Goal: Task Accomplishment & Management: Use online tool/utility

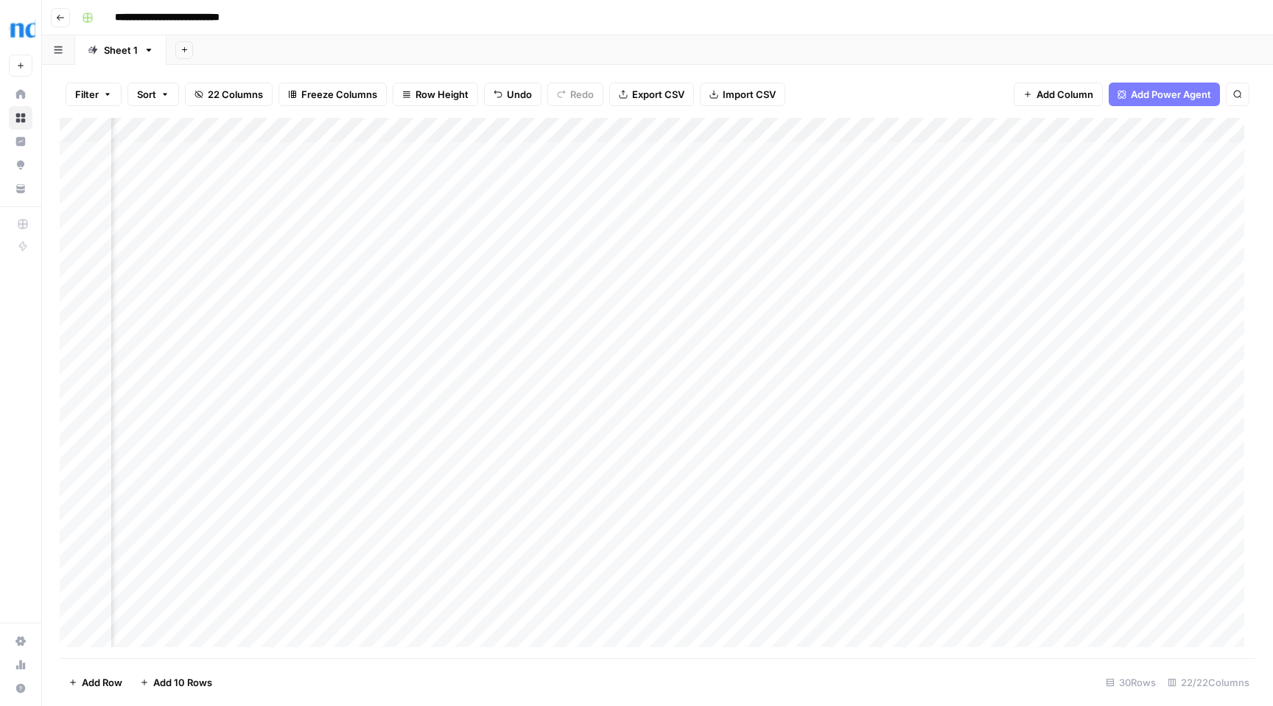
scroll to position [1, 1634]
click at [518, 152] on div "Add Column" at bounding box center [657, 388] width 1195 height 540
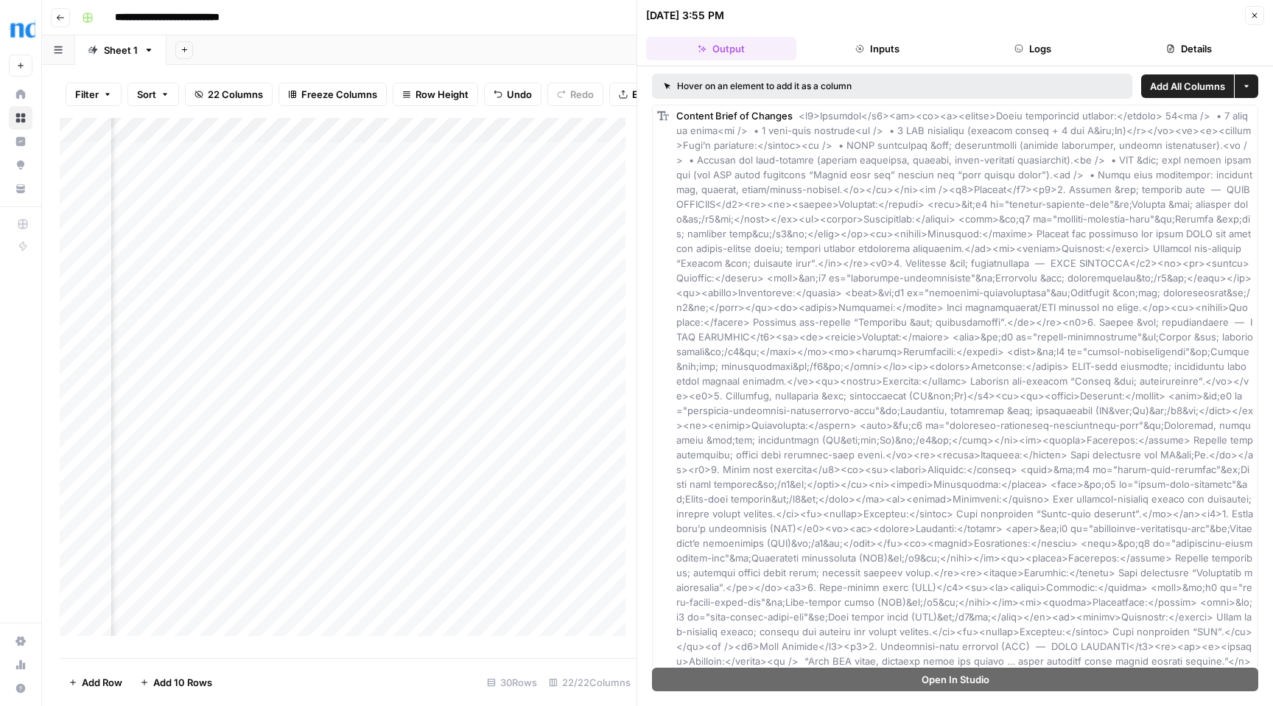
click at [1254, 13] on icon "button" at bounding box center [1254, 15] width 9 height 9
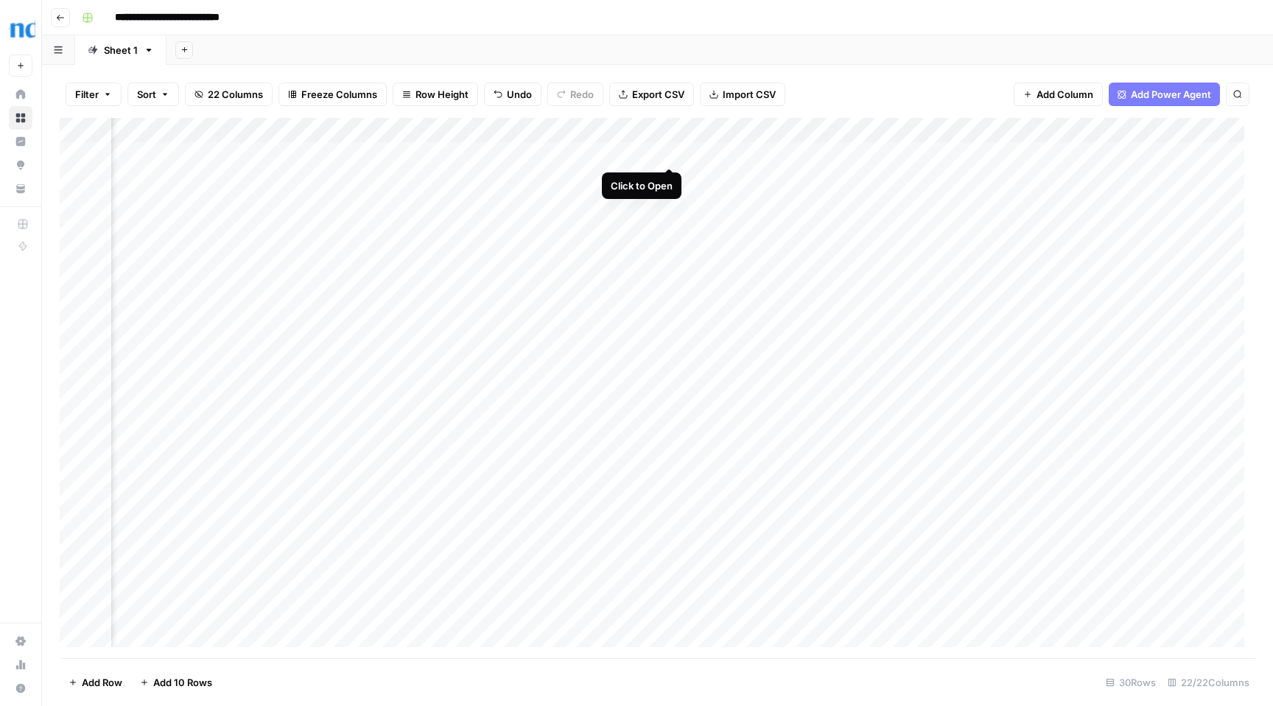
click at [671, 152] on div "Add Column" at bounding box center [657, 388] width 1195 height 540
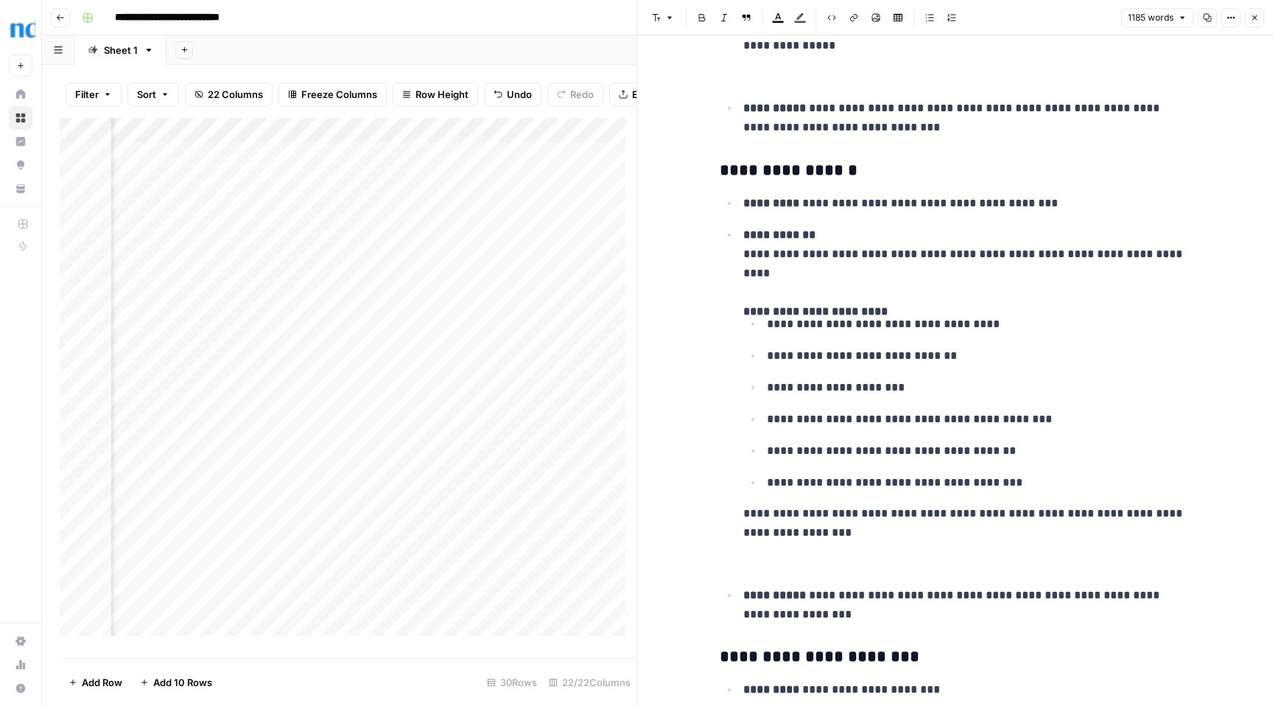
scroll to position [2783, 0]
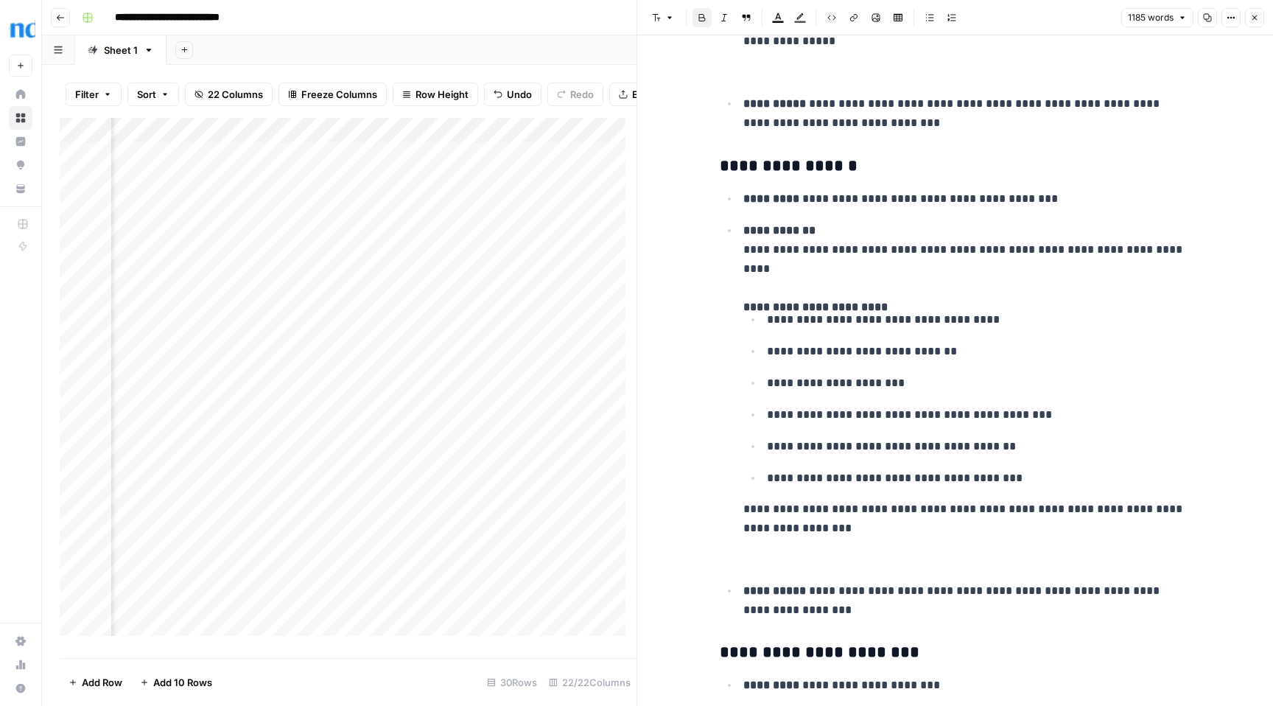
click at [1256, 21] on icon "button" at bounding box center [1254, 17] width 9 height 9
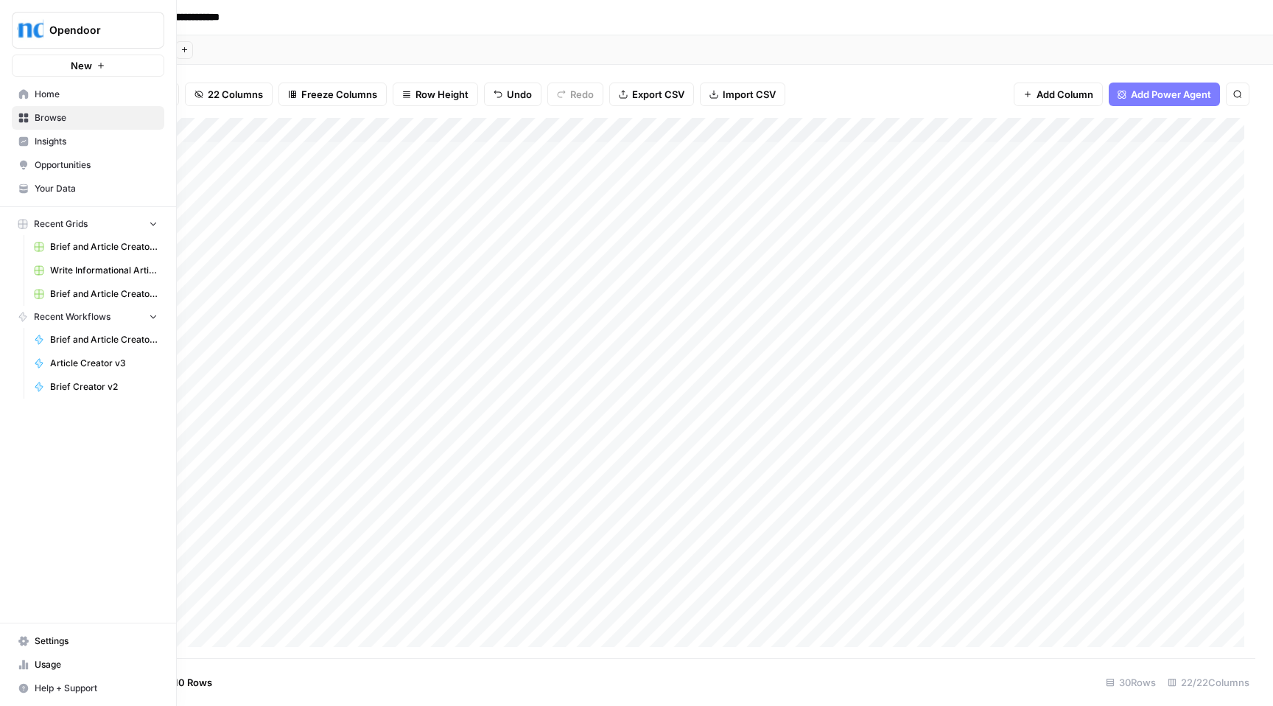
click at [93, 247] on span "Brief and Article Creator v1 Grid (3)" at bounding box center [104, 246] width 108 height 13
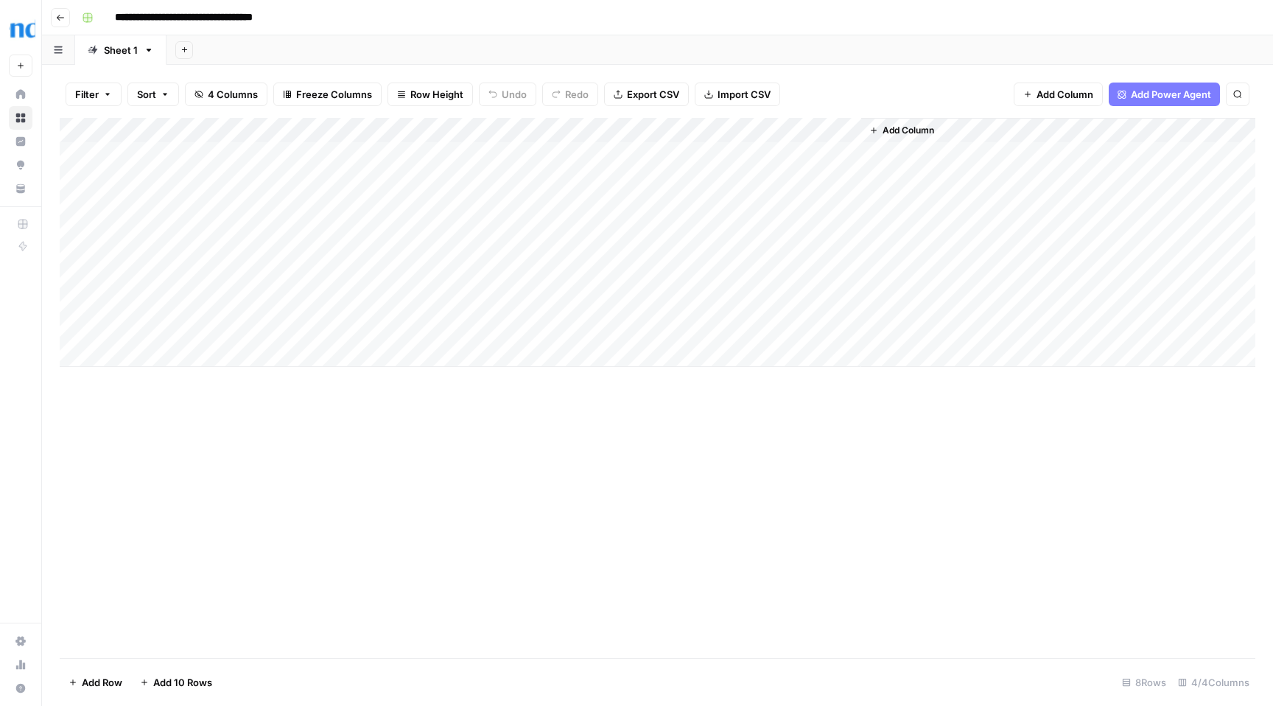
click at [697, 130] on div "Add Column" at bounding box center [657, 242] width 1195 height 249
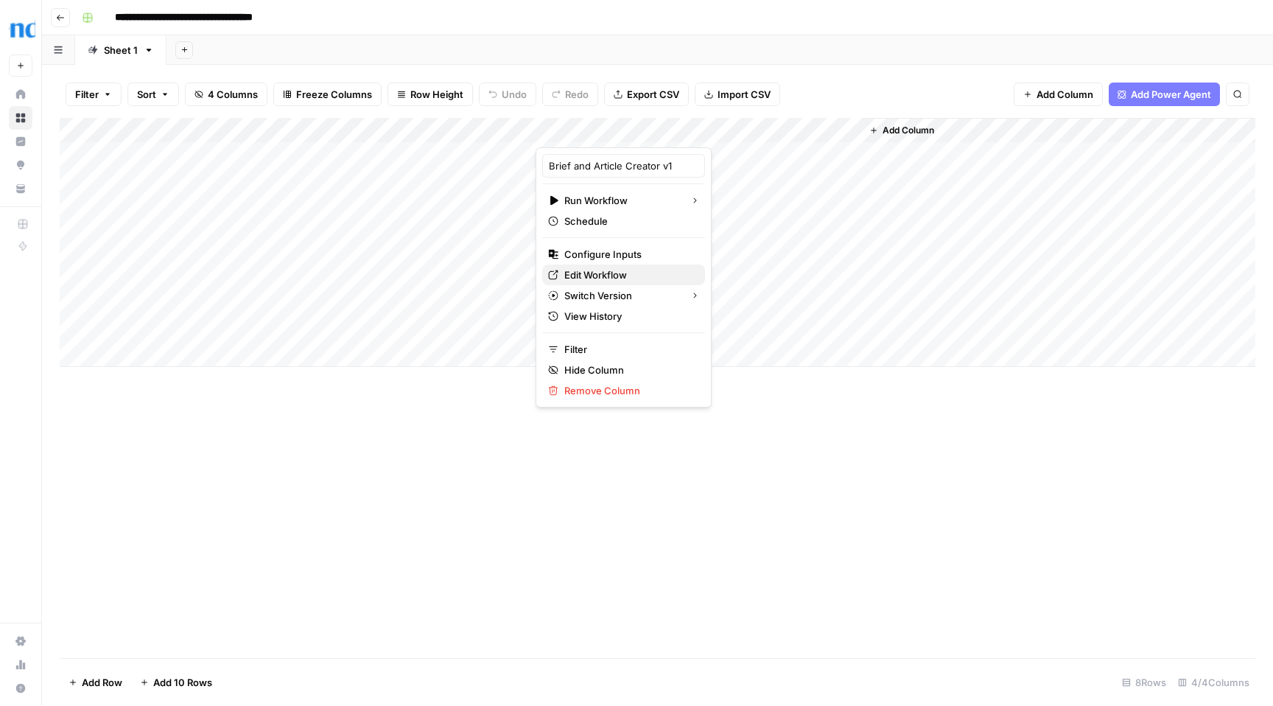
click at [622, 272] on span "Edit Workflow" at bounding box center [628, 274] width 129 height 15
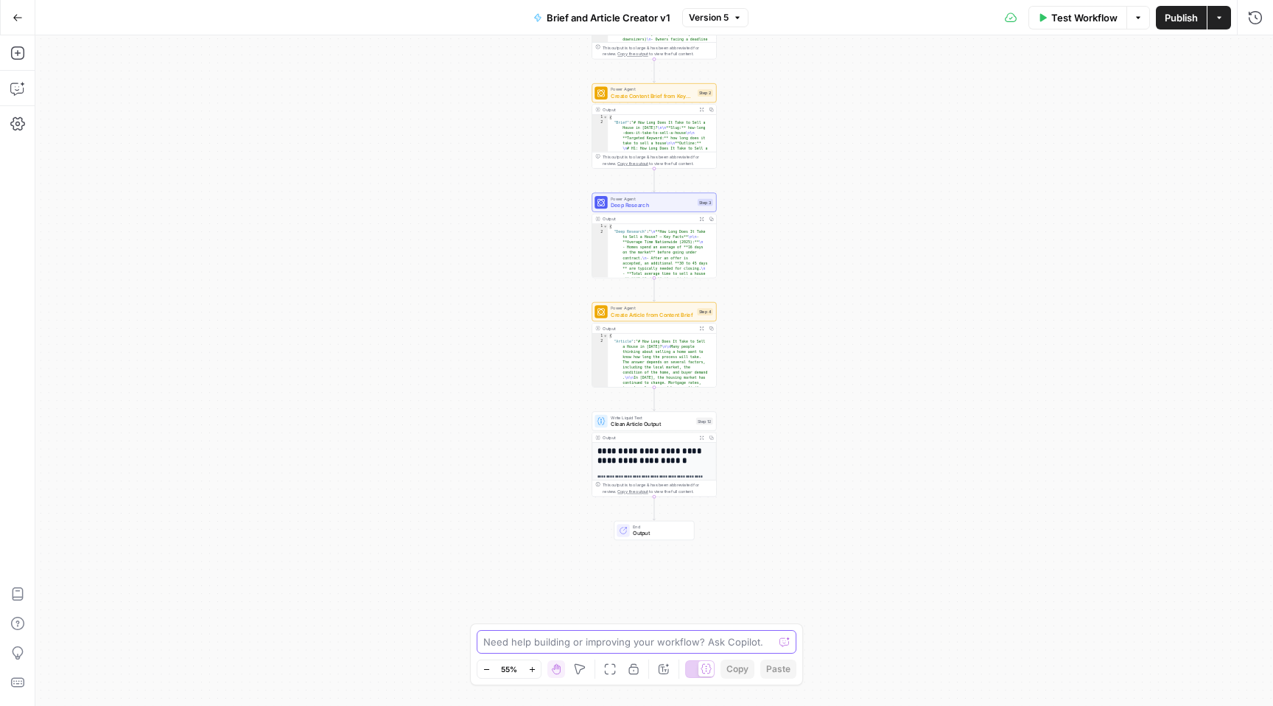
click at [647, 641] on textarea at bounding box center [628, 641] width 290 height 15
type textarea "I need to add reliable sources to statements with numbers, and avoid statements…"
click at [788, 633] on button "Send" at bounding box center [787, 626] width 19 height 19
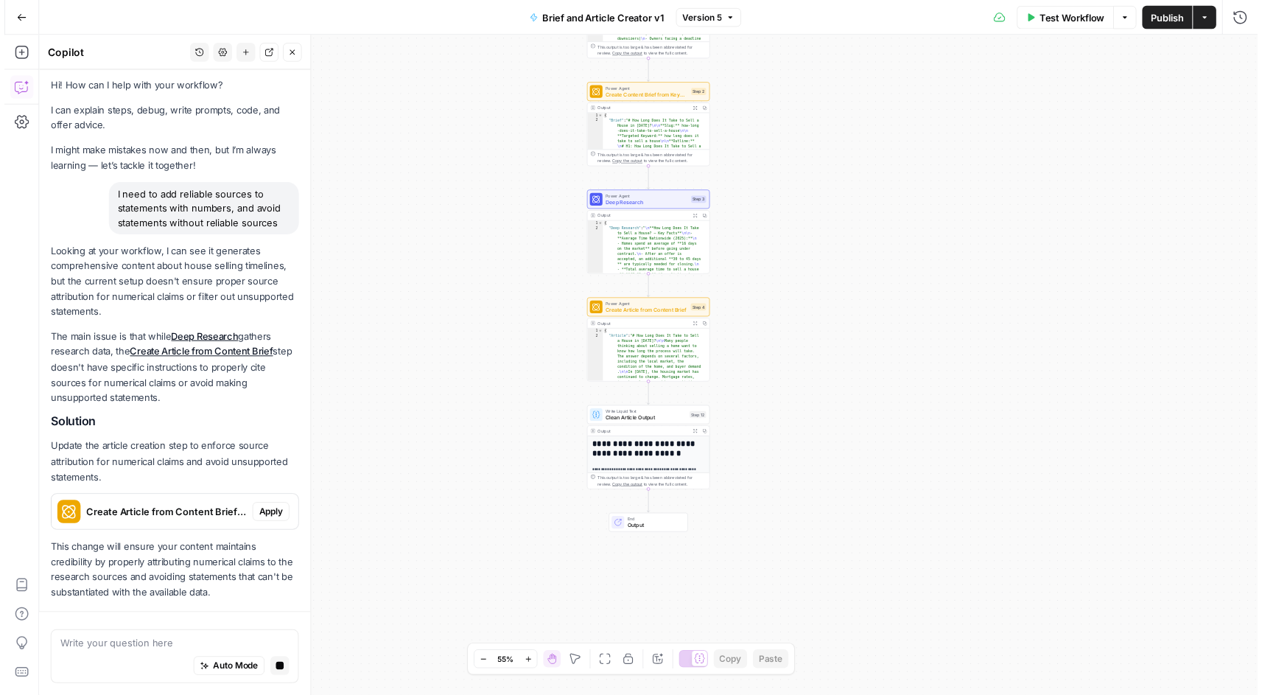
scroll to position [46, 0]
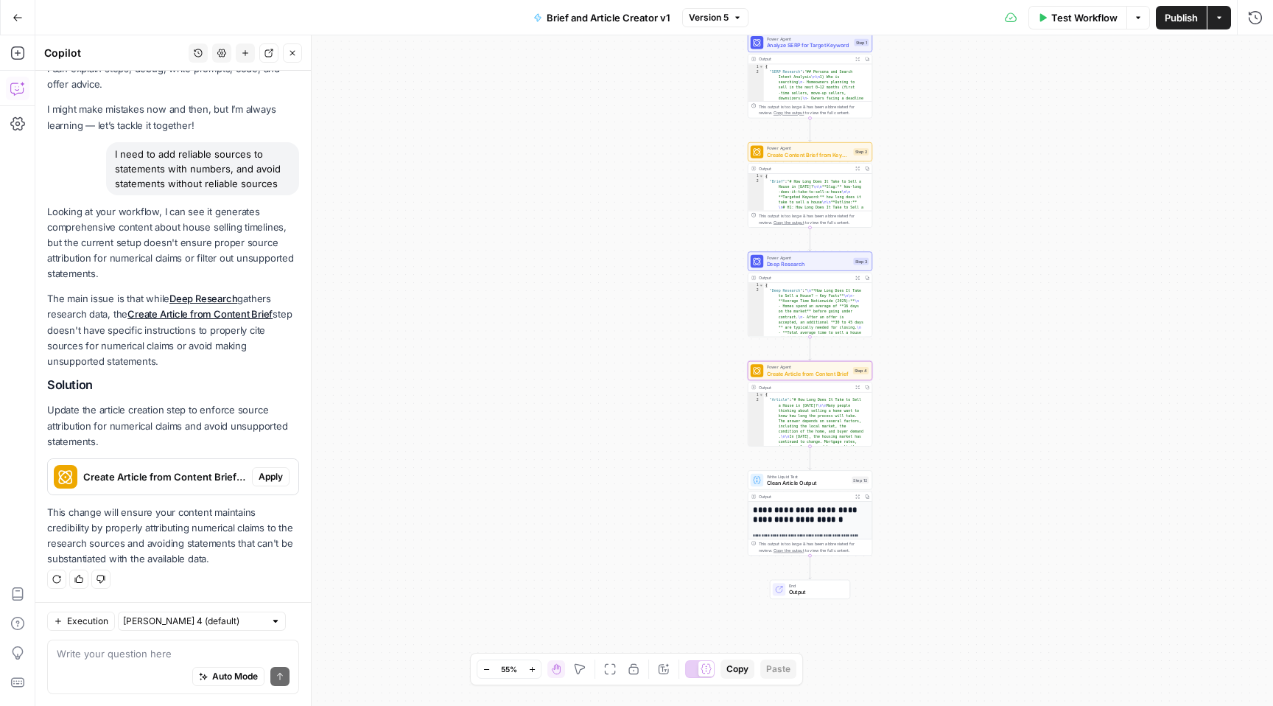
click at [261, 476] on span "Apply" at bounding box center [271, 476] width 24 height 13
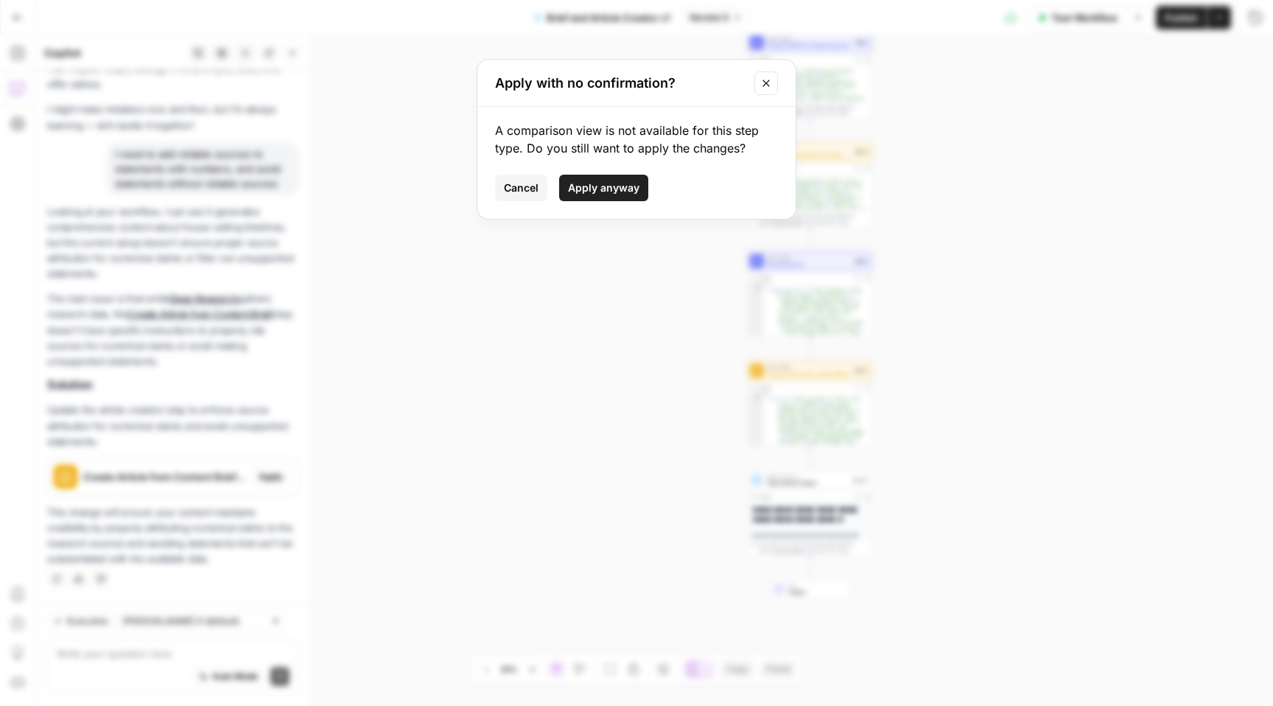
click at [524, 184] on span "Cancel" at bounding box center [521, 187] width 35 height 15
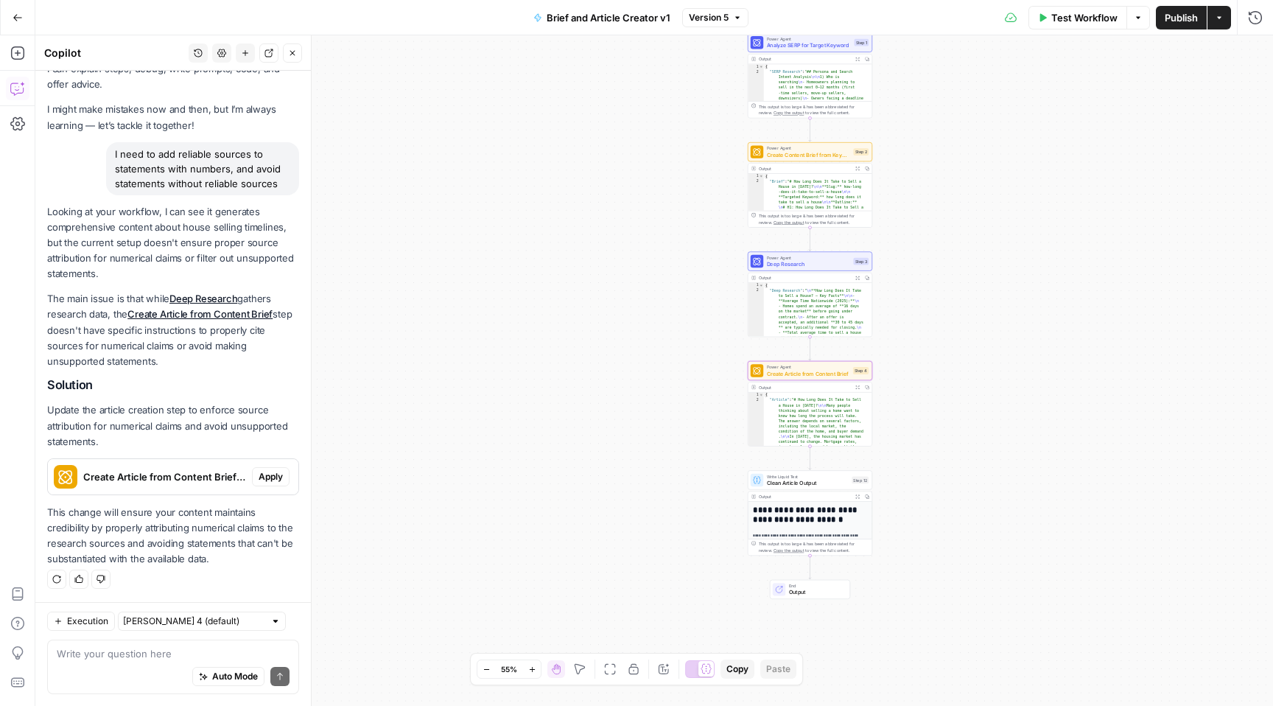
click at [259, 477] on span "Apply" at bounding box center [271, 476] width 24 height 13
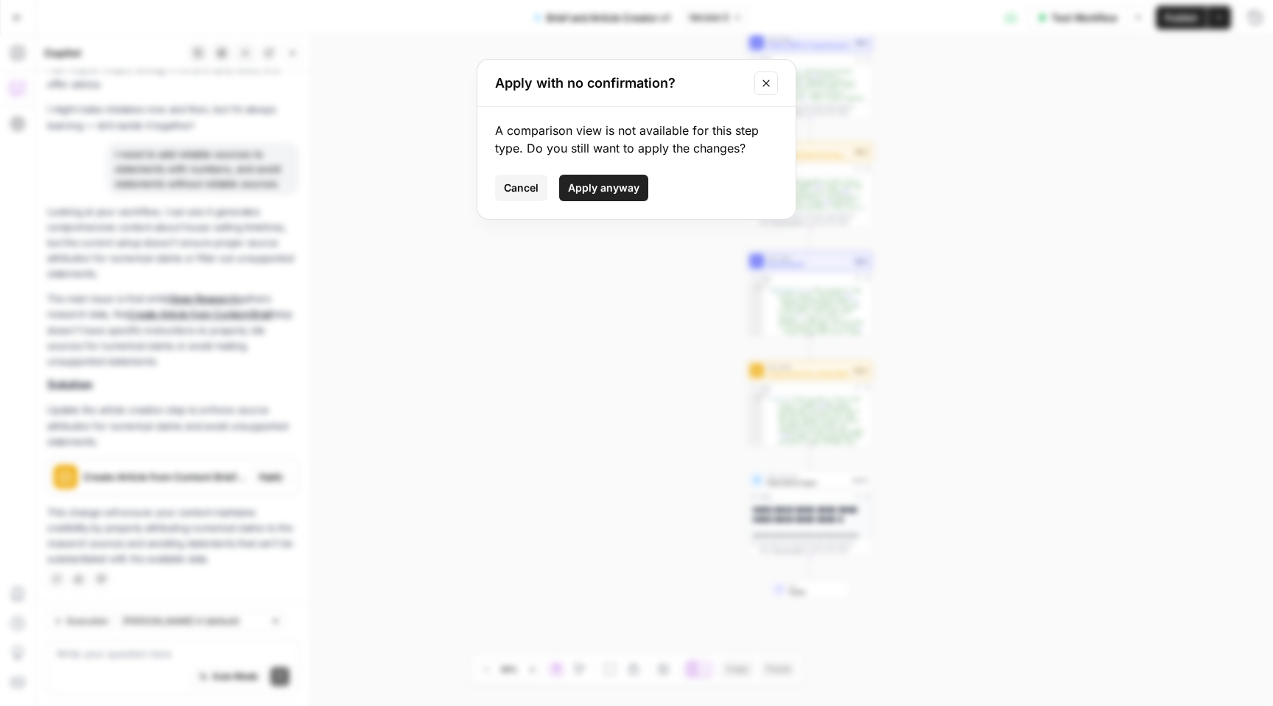
click at [615, 194] on span "Apply anyway" at bounding box center [603, 187] width 71 height 15
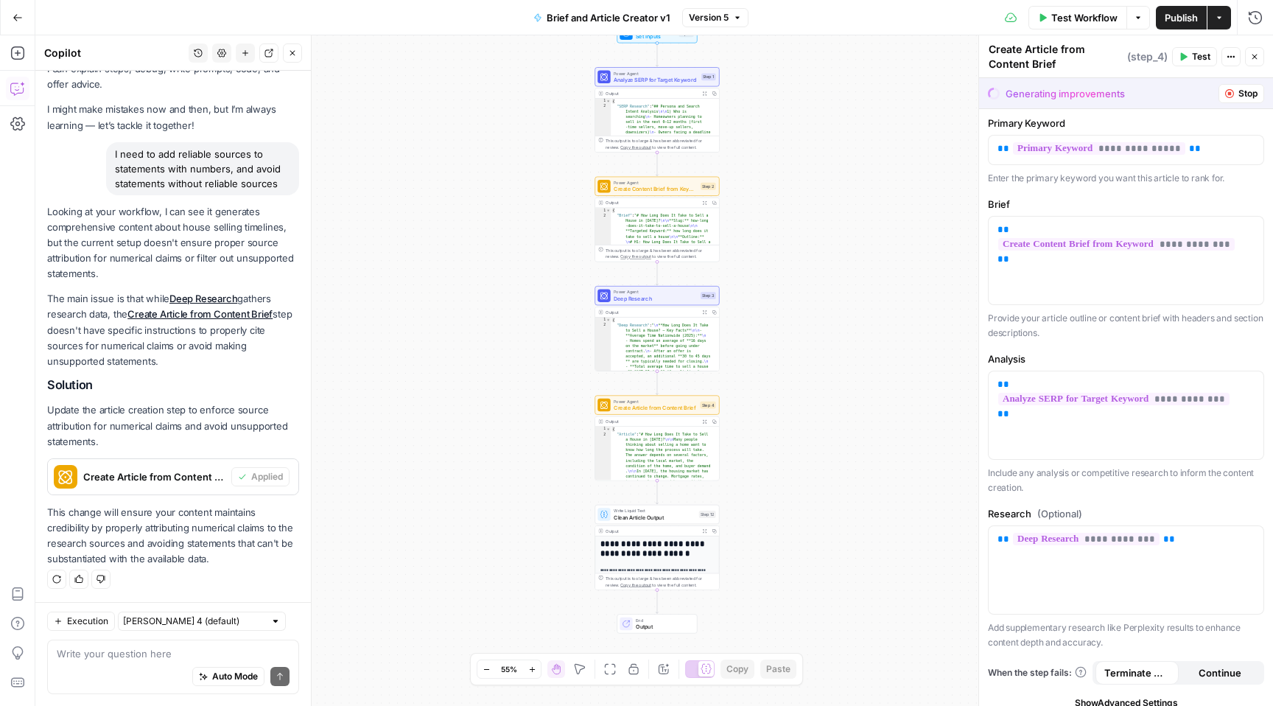
scroll to position [0, 0]
